Goal: Navigation & Orientation: Find specific page/section

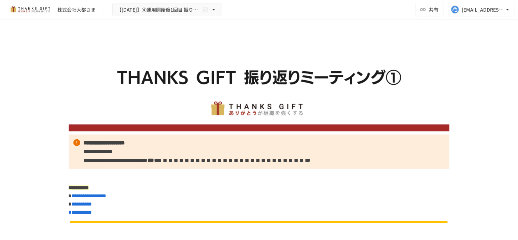
click at [342, 135] on p "**********" at bounding box center [259, 152] width 381 height 35
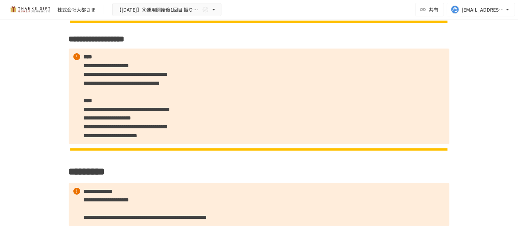
scroll to position [550, 0]
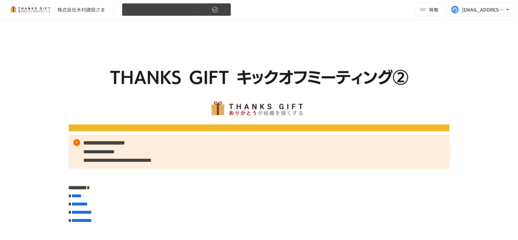
click at [216, 12] on icon "button" at bounding box center [216, 10] width 6 height 6
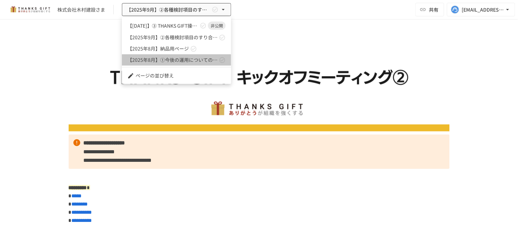
click at [199, 55] on link "【2025年8月】①今後の運用についてのご案内/THANKS GIFTキックオフMTG" at bounding box center [176, 59] width 109 height 11
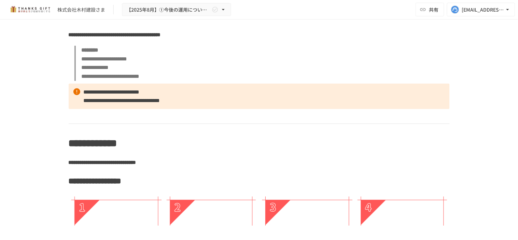
scroll to position [1533, 0]
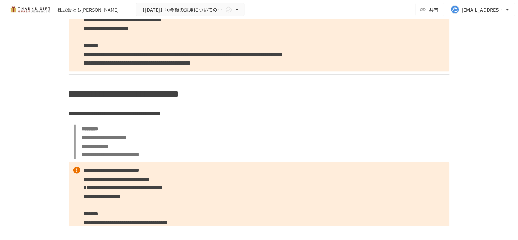
scroll to position [1538, 0]
